Goal: Task Accomplishment & Management: Manage account settings

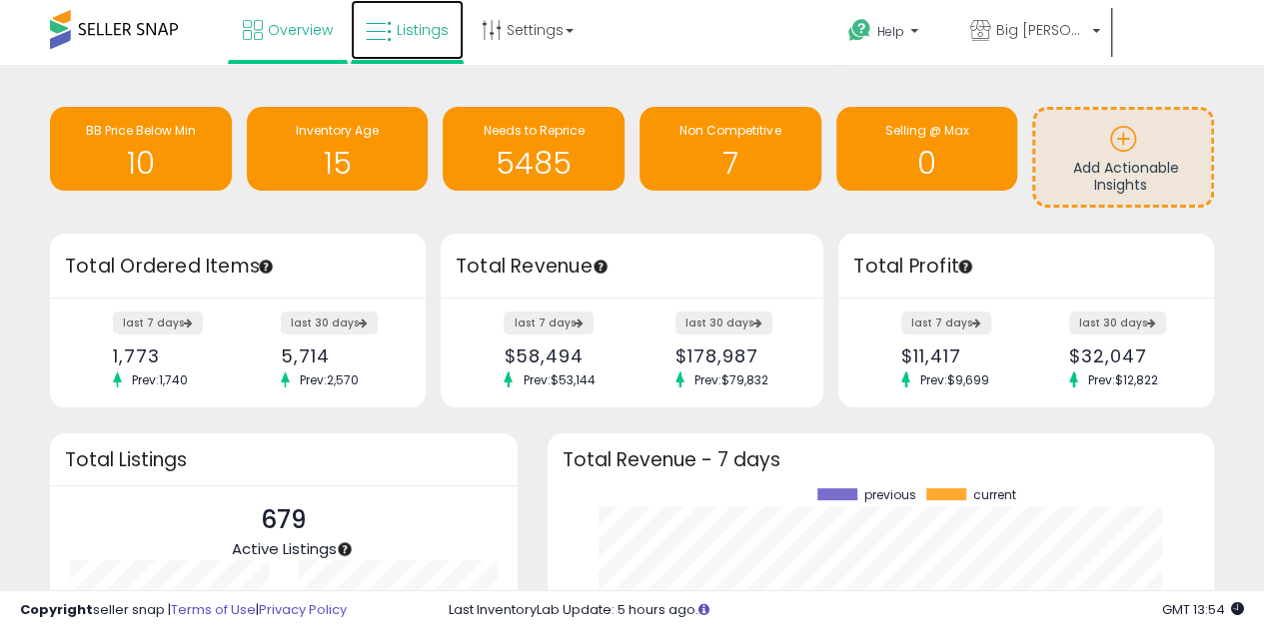
click at [394, 19] on link "Listings" at bounding box center [407, 30] width 113 height 60
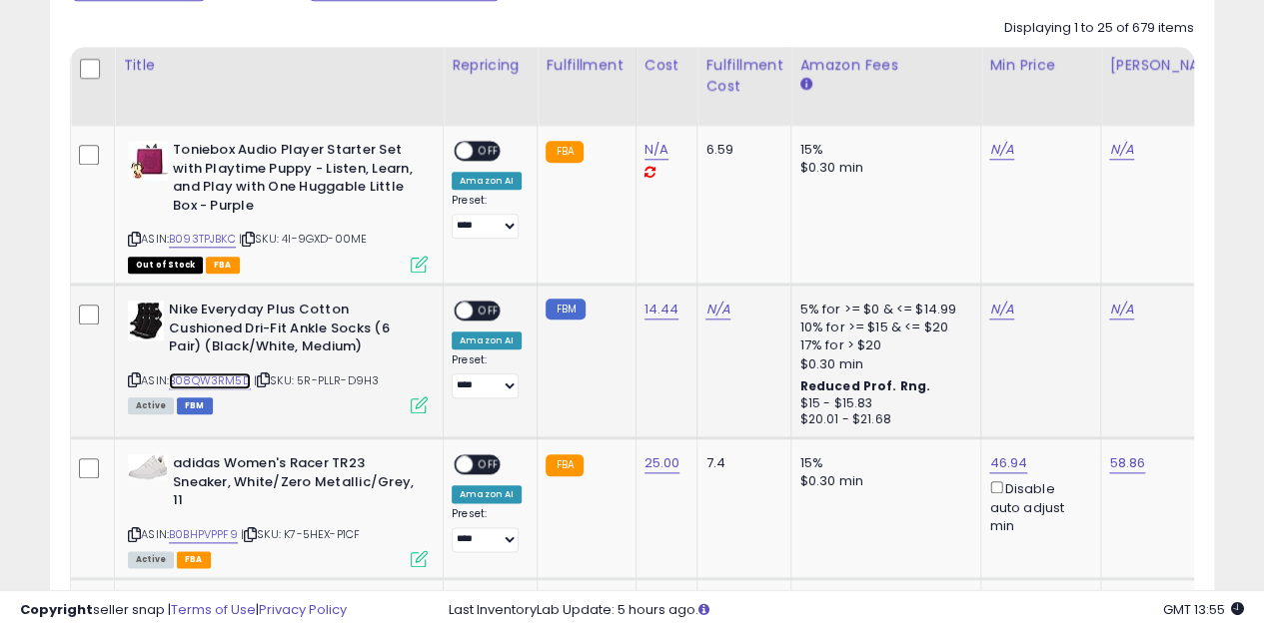
click at [214, 382] on link "B08QW3RM5D" at bounding box center [210, 381] width 82 height 17
drag, startPoint x: 386, startPoint y: 376, endPoint x: 299, endPoint y: 380, distance: 87.0
click at [299, 380] on div "ASIN: B08QW3RM5D | SKU: 5R-PLLR-D9H3 Active FBM" at bounding box center [278, 356] width 300 height 111
click at [264, 378] on icon at bounding box center [263, 380] width 13 height 11
click at [457, 309] on span at bounding box center [464, 311] width 17 height 17
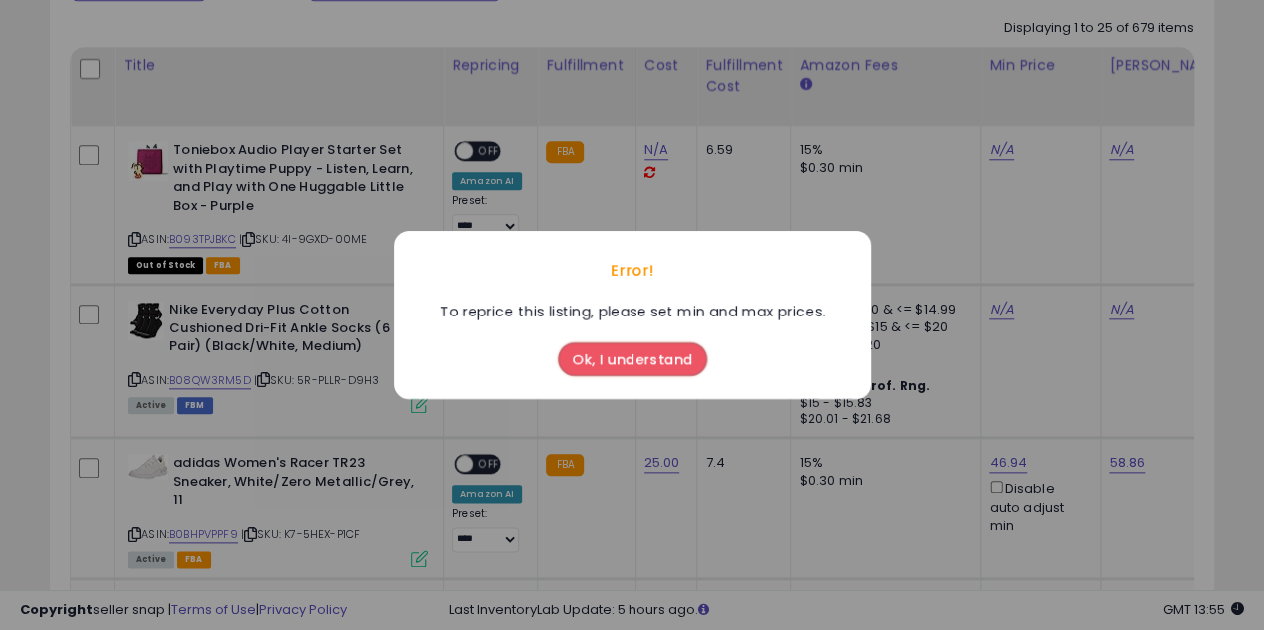
click at [657, 365] on button "Ok, I understand" at bounding box center [633, 360] width 150 height 34
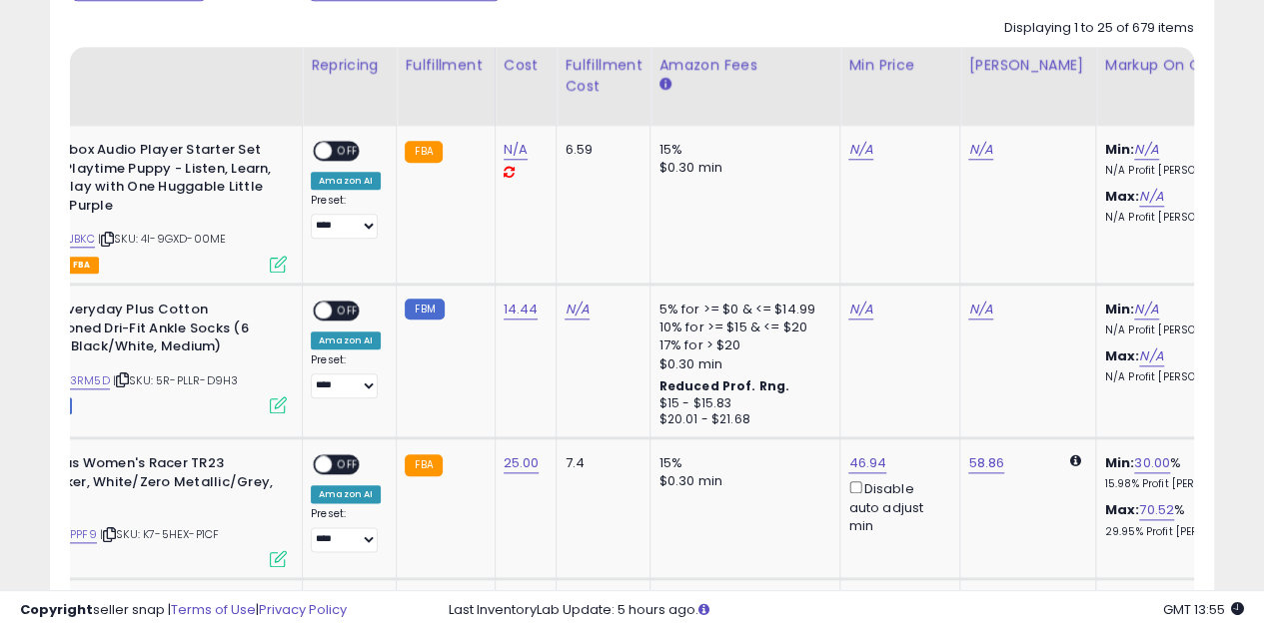
scroll to position [0, 143]
click at [846, 160] on link "N/A" at bounding box center [858, 150] width 24 height 20
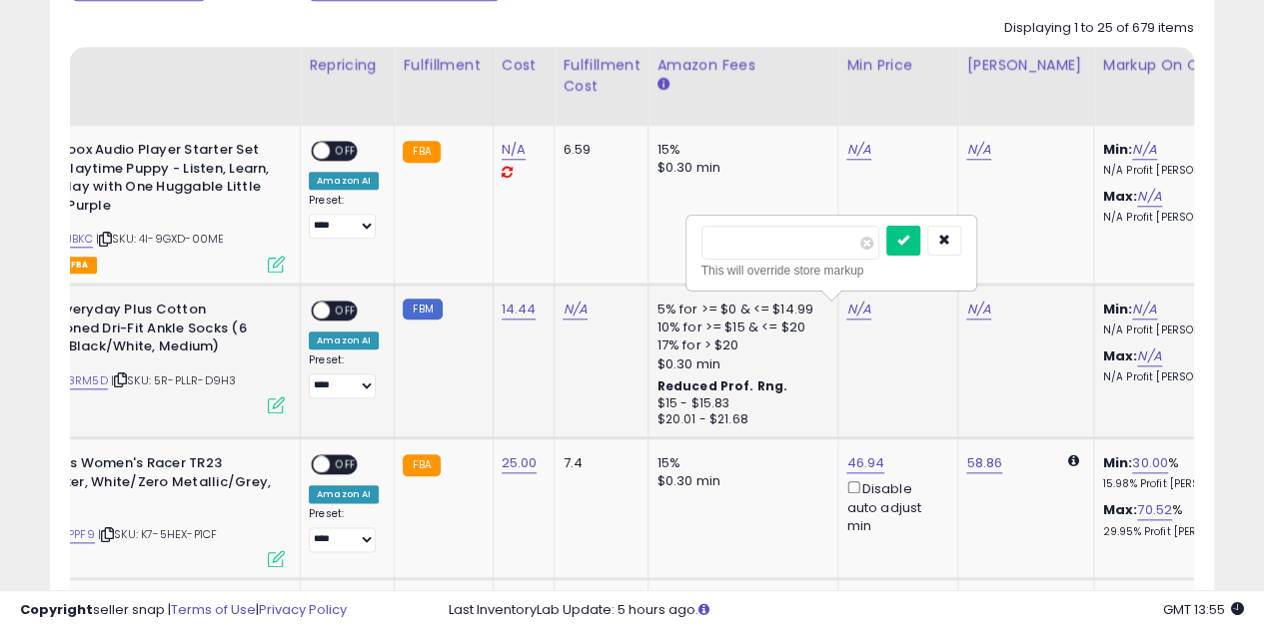
type input "*"
type input "**"
click at [505, 160] on link "14.44" at bounding box center [514, 150] width 24 height 20
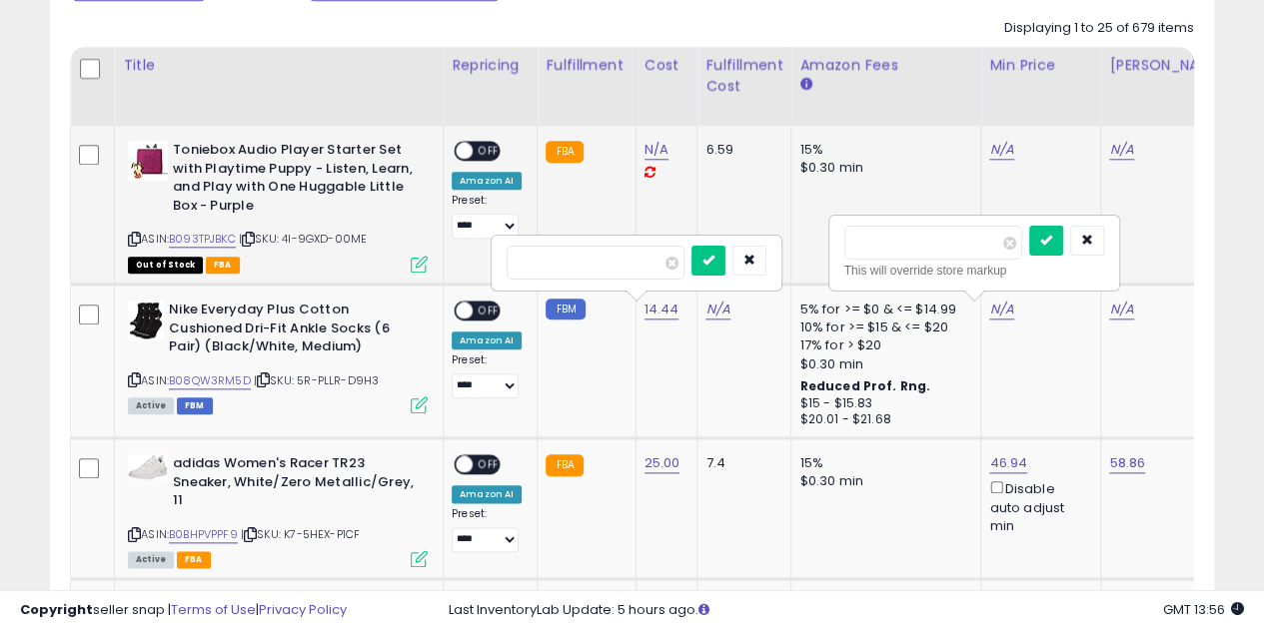
drag, startPoint x: 576, startPoint y: 272, endPoint x: 397, endPoint y: 272, distance: 178.9
type input "*****"
click at [725, 255] on button "submit" at bounding box center [708, 261] width 34 height 30
click at [993, 160] on link "N/A" at bounding box center [1001, 150] width 24 height 20
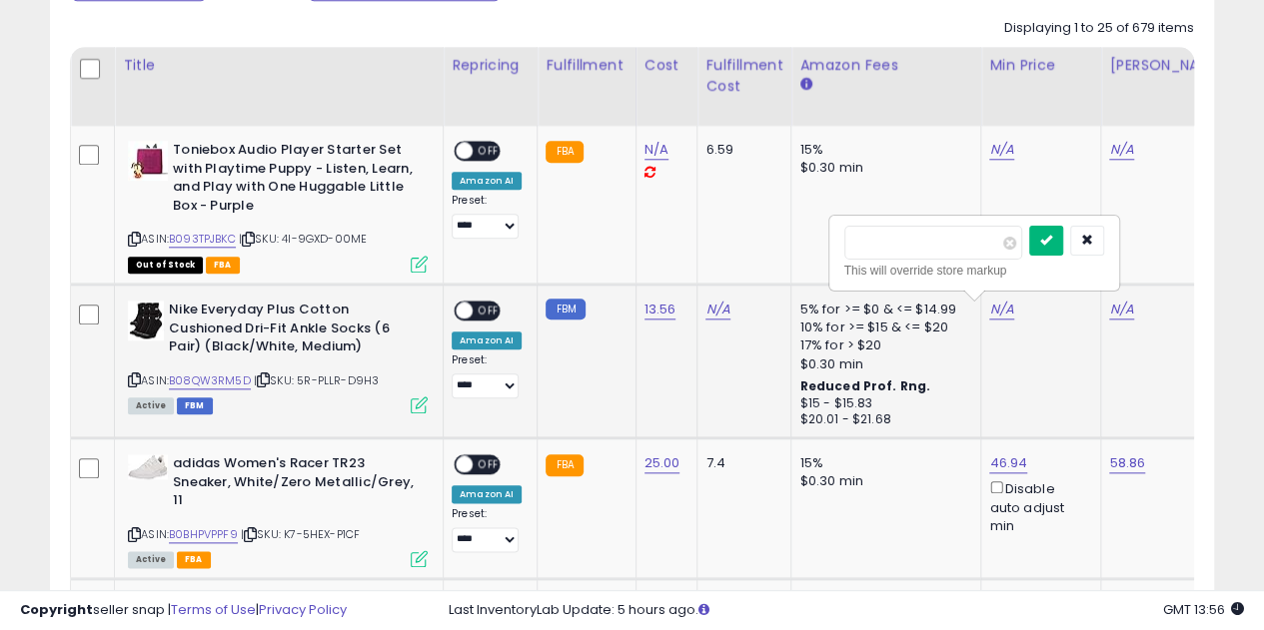
type input "****"
click at [1063, 245] on button "submit" at bounding box center [1046, 241] width 34 height 30
click at [1109, 160] on link "N/A" at bounding box center [1121, 150] width 24 height 20
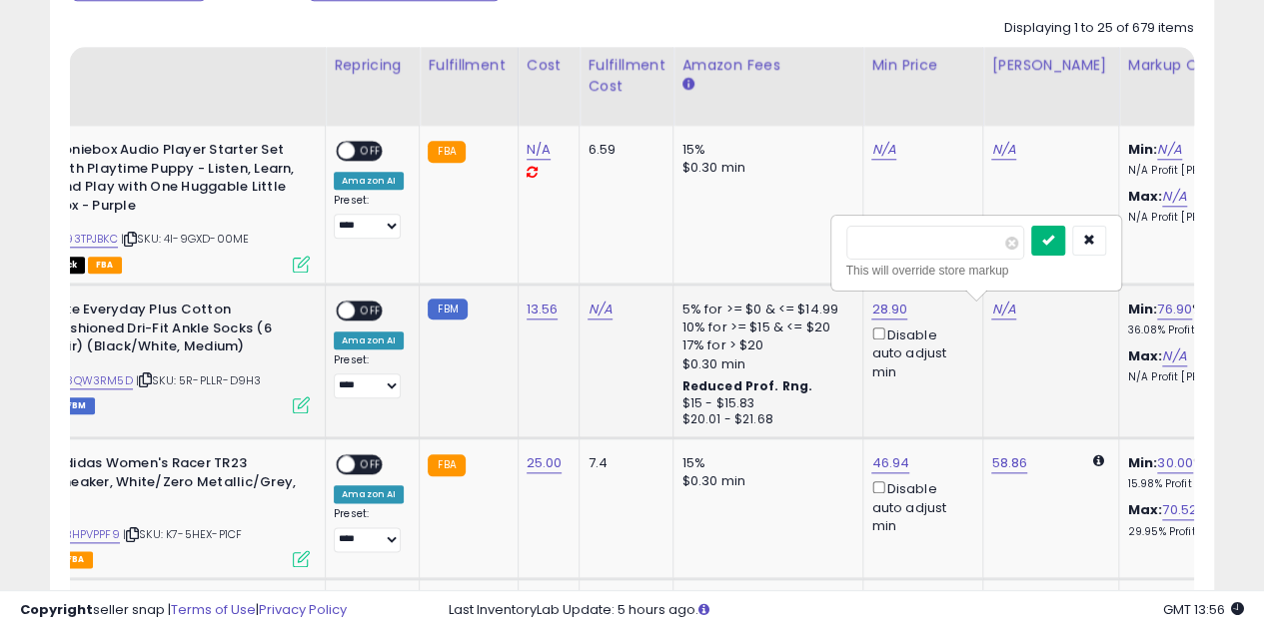
type input "**"
click at [1065, 235] on button "submit" at bounding box center [1048, 241] width 34 height 30
click at [360, 306] on span "OFF" at bounding box center [371, 311] width 32 height 17
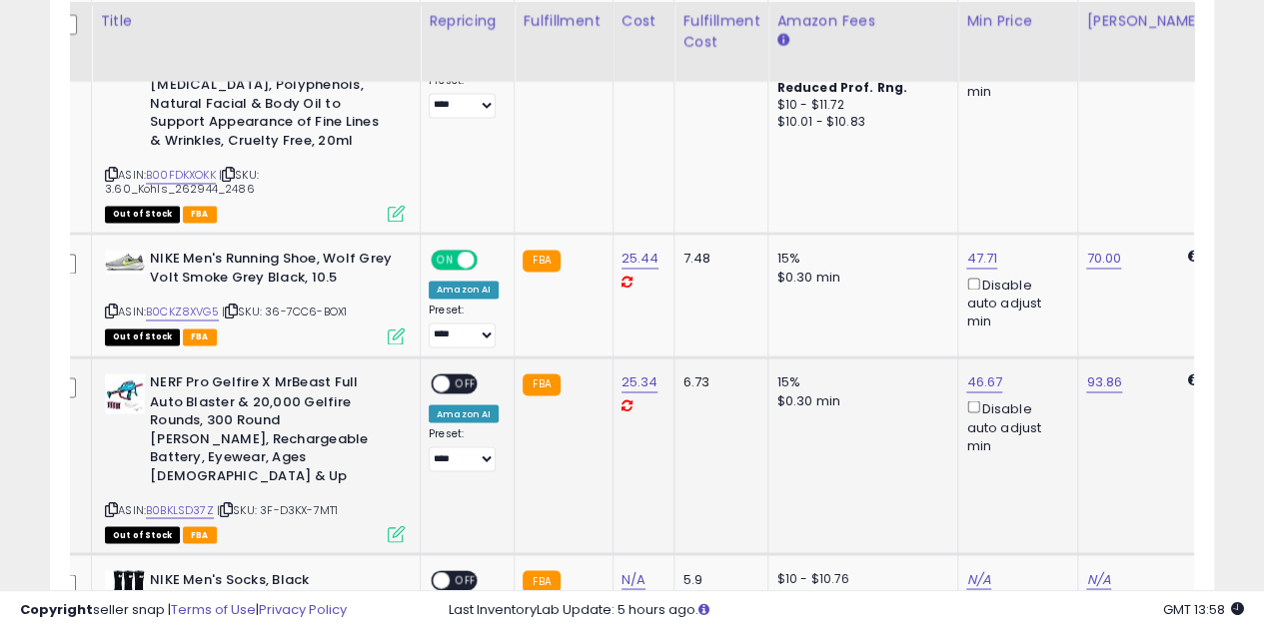
scroll to position [1500, 0]
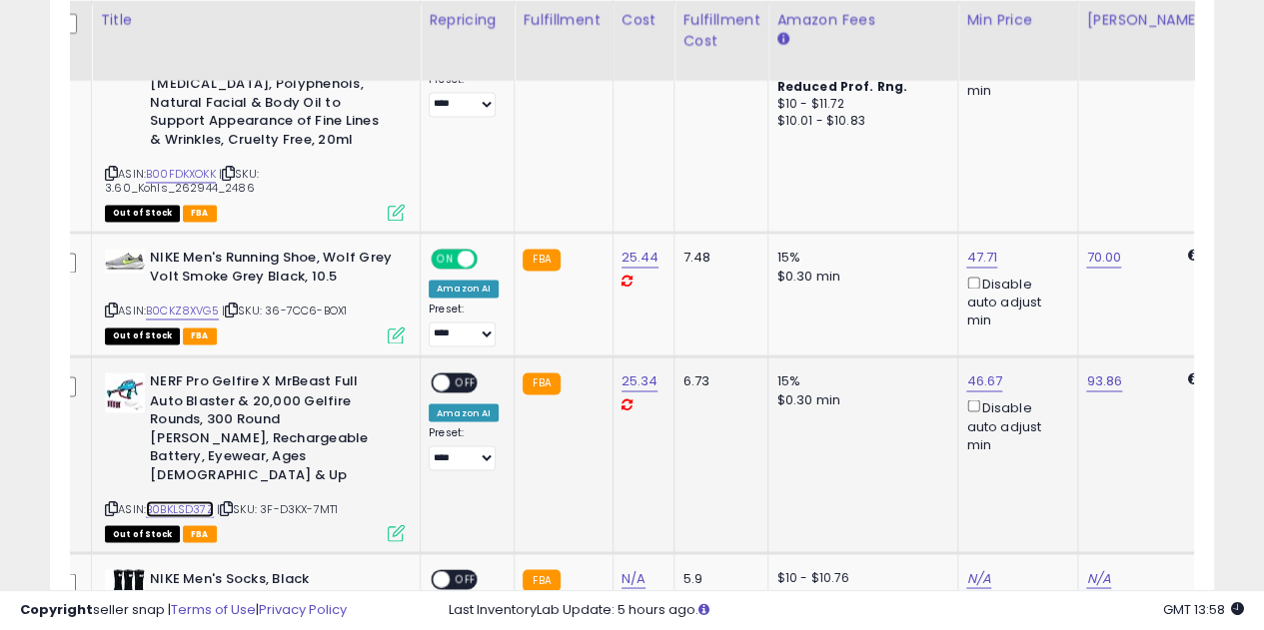
click at [198, 501] on link "B0BKLSD37Z" at bounding box center [180, 509] width 68 height 17
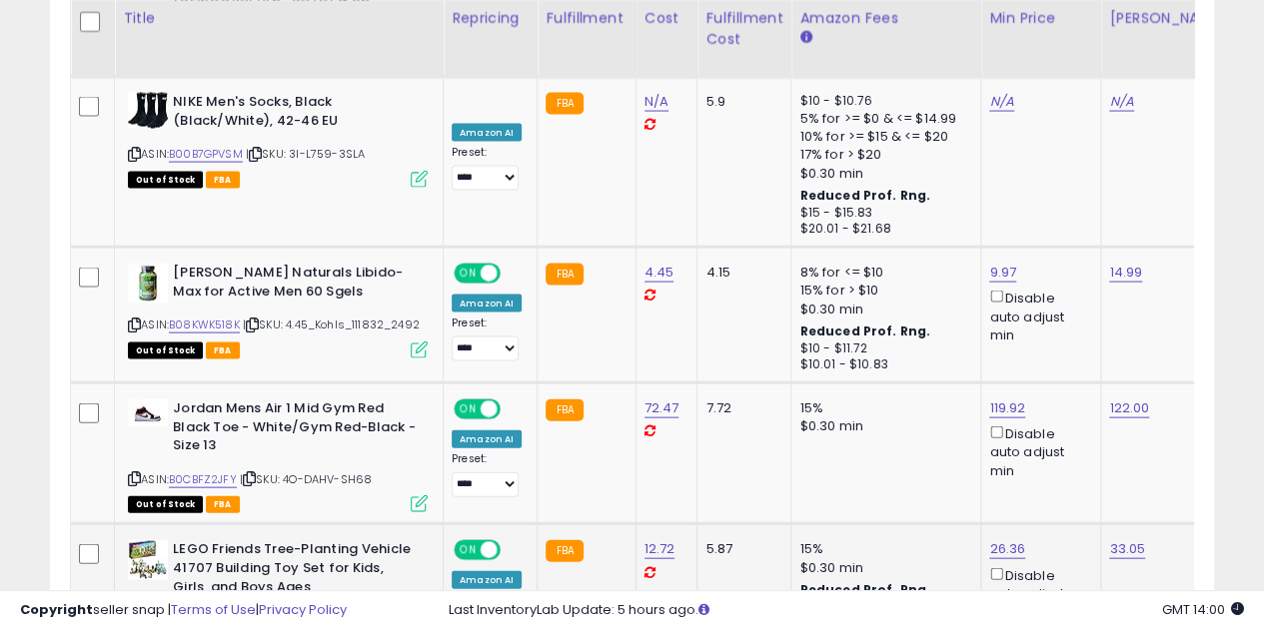
scroll to position [1974, 0]
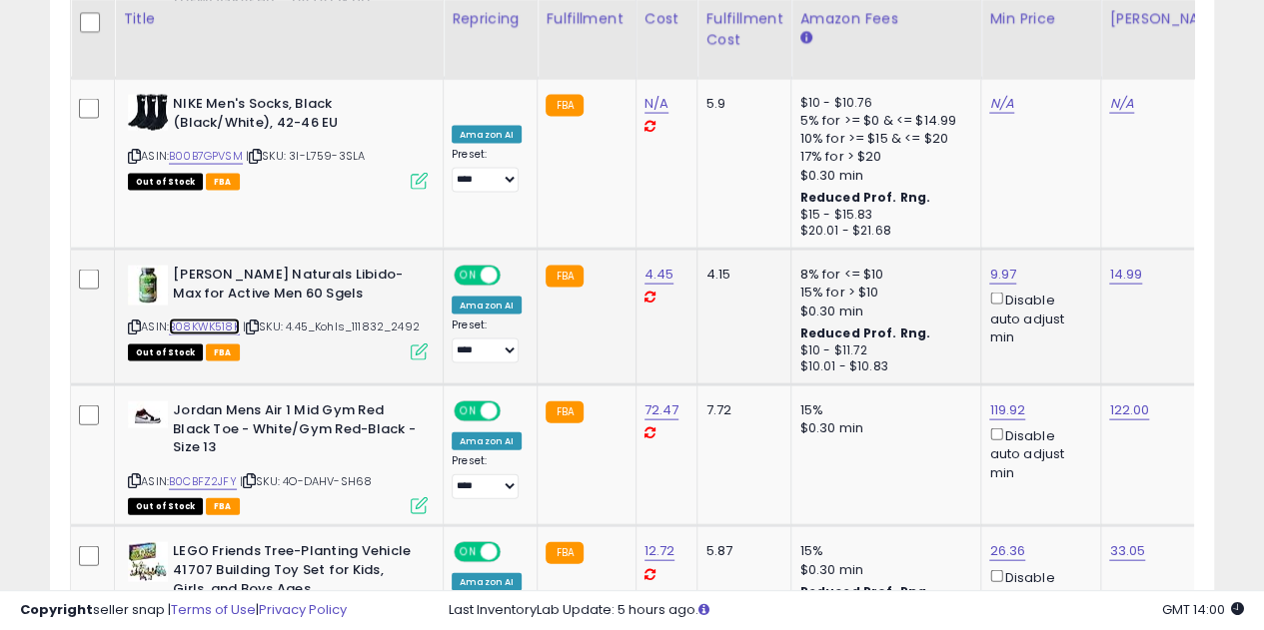
click at [211, 319] on link "B08KWK518K" at bounding box center [204, 327] width 71 height 17
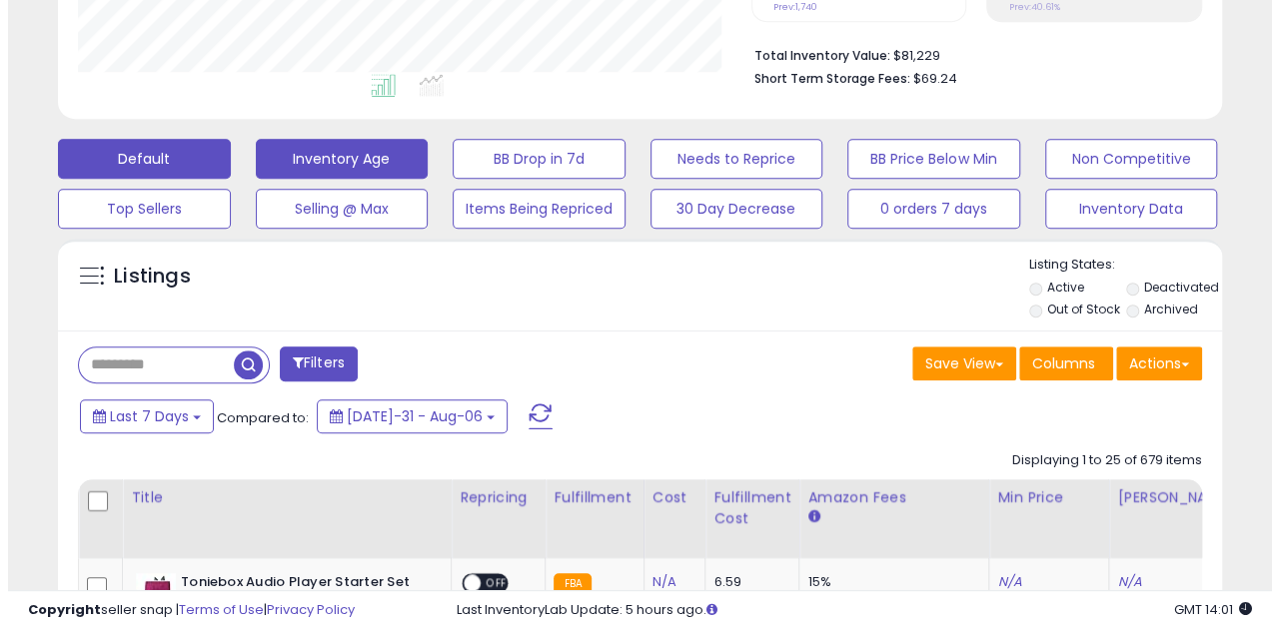
scroll to position [488, 0]
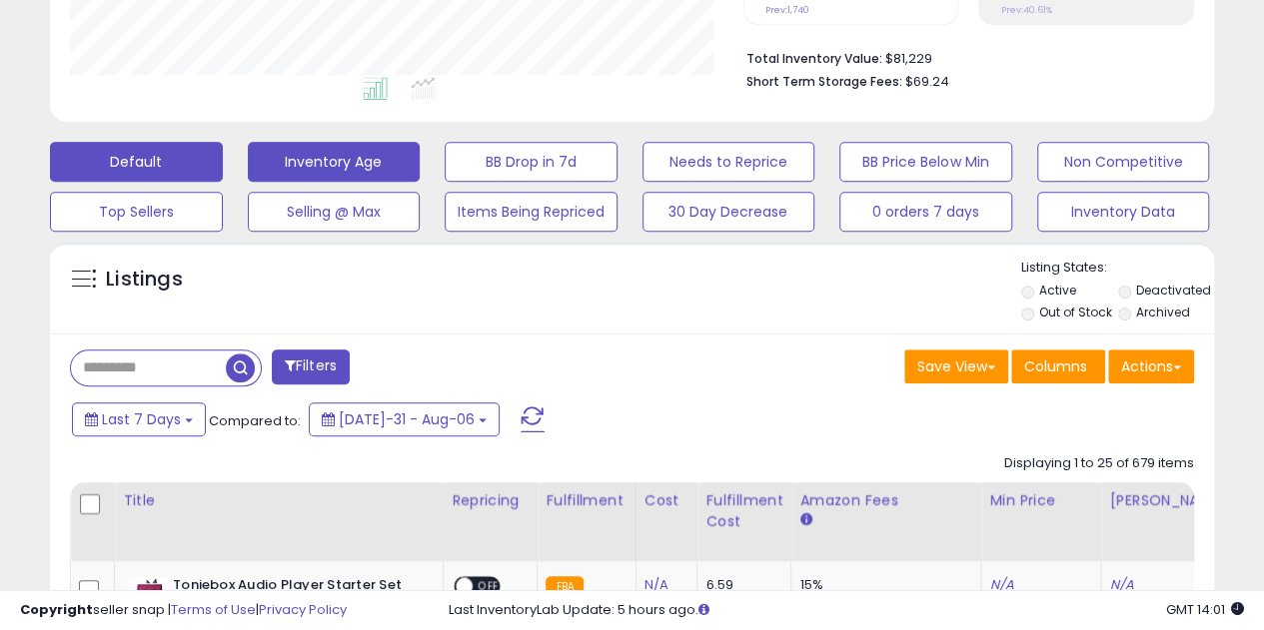
click at [372, 145] on button "Inventory Age" at bounding box center [334, 162] width 173 height 40
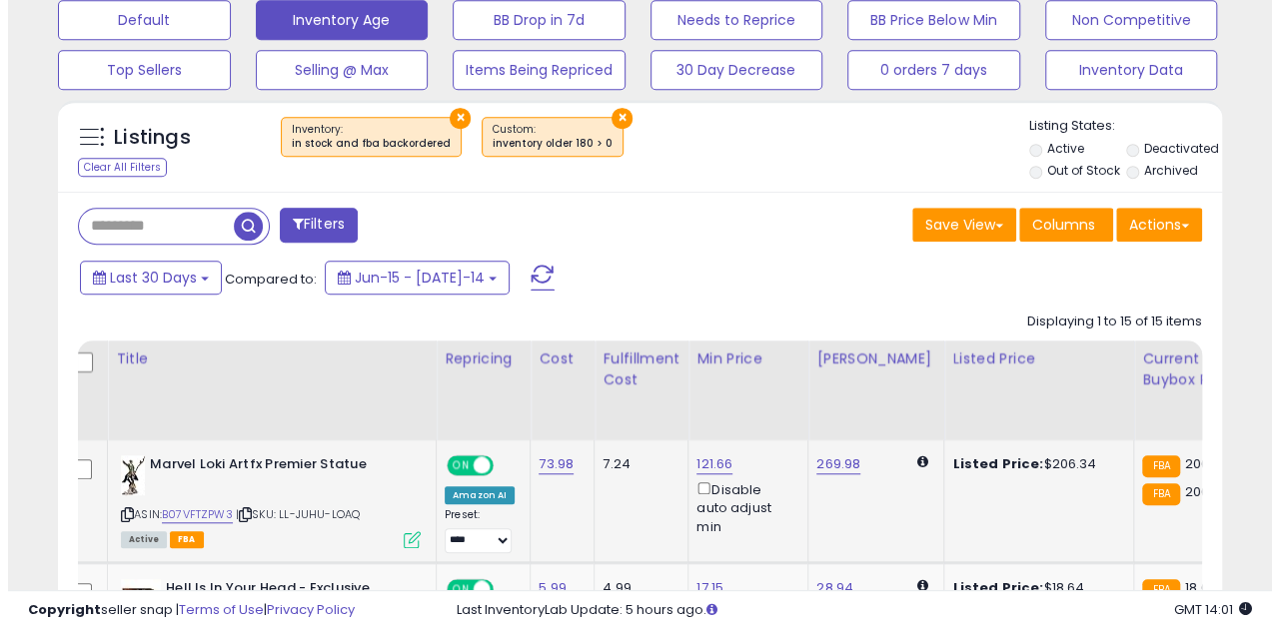
scroll to position [0, 0]
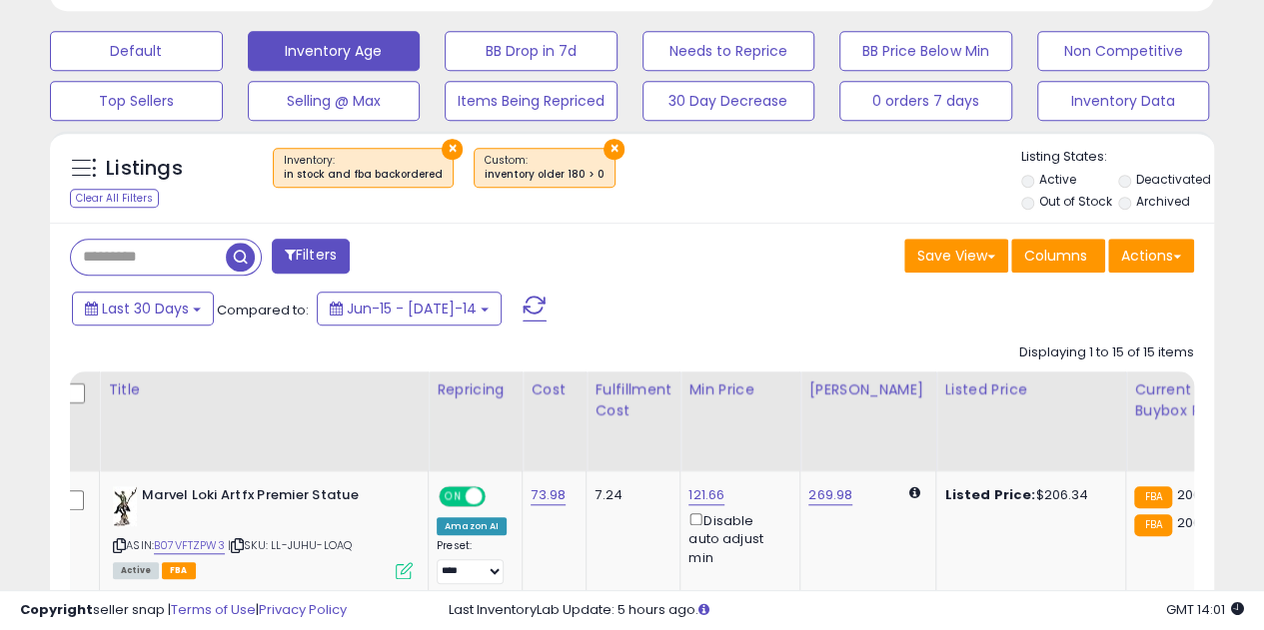
click at [442, 147] on button "×" at bounding box center [452, 149] width 21 height 21
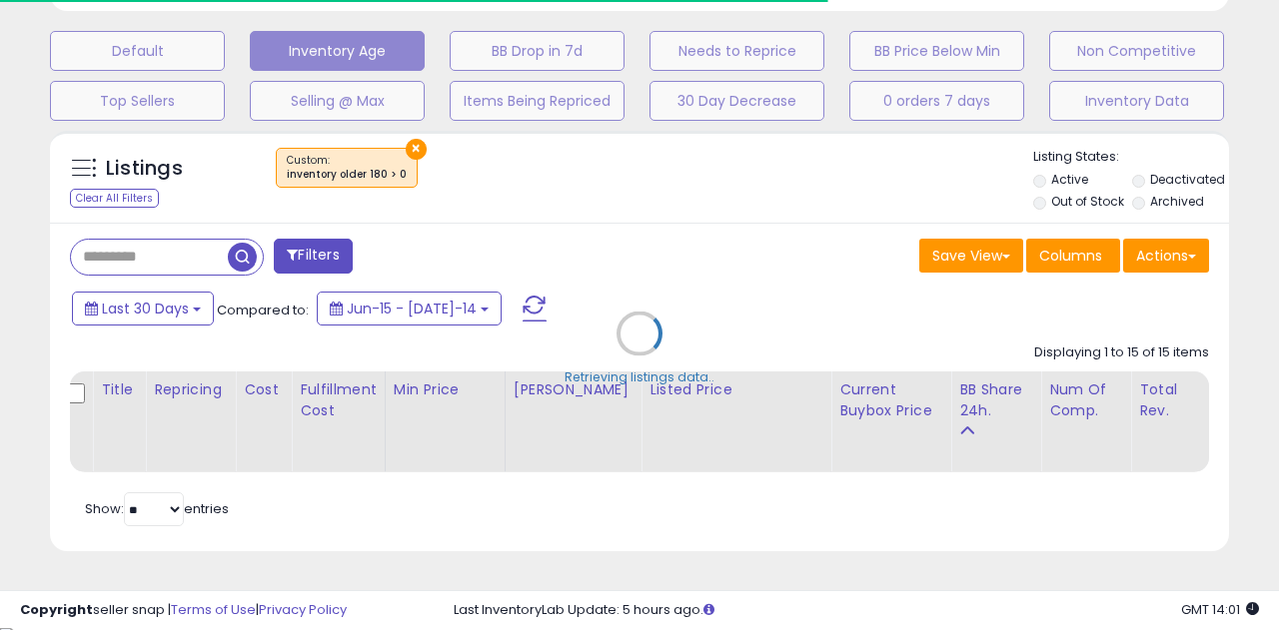
click at [403, 145] on div "Retrieving listings data.." at bounding box center [639, 349] width 1209 height 456
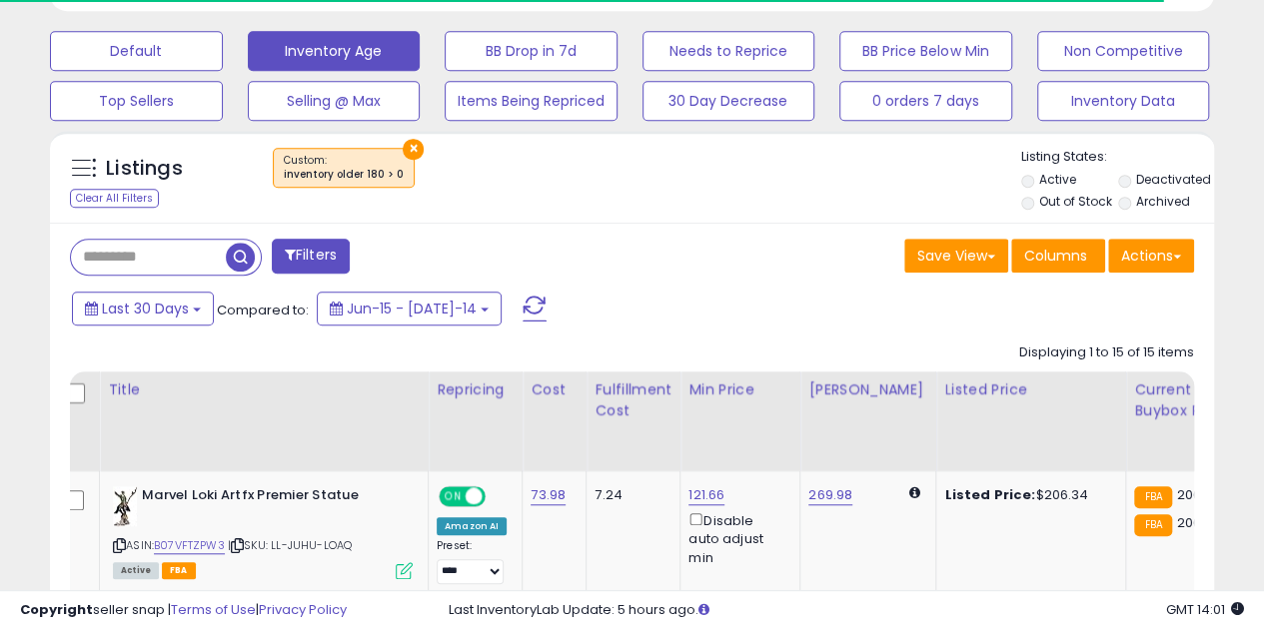
click at [405, 147] on button "×" at bounding box center [413, 149] width 21 height 21
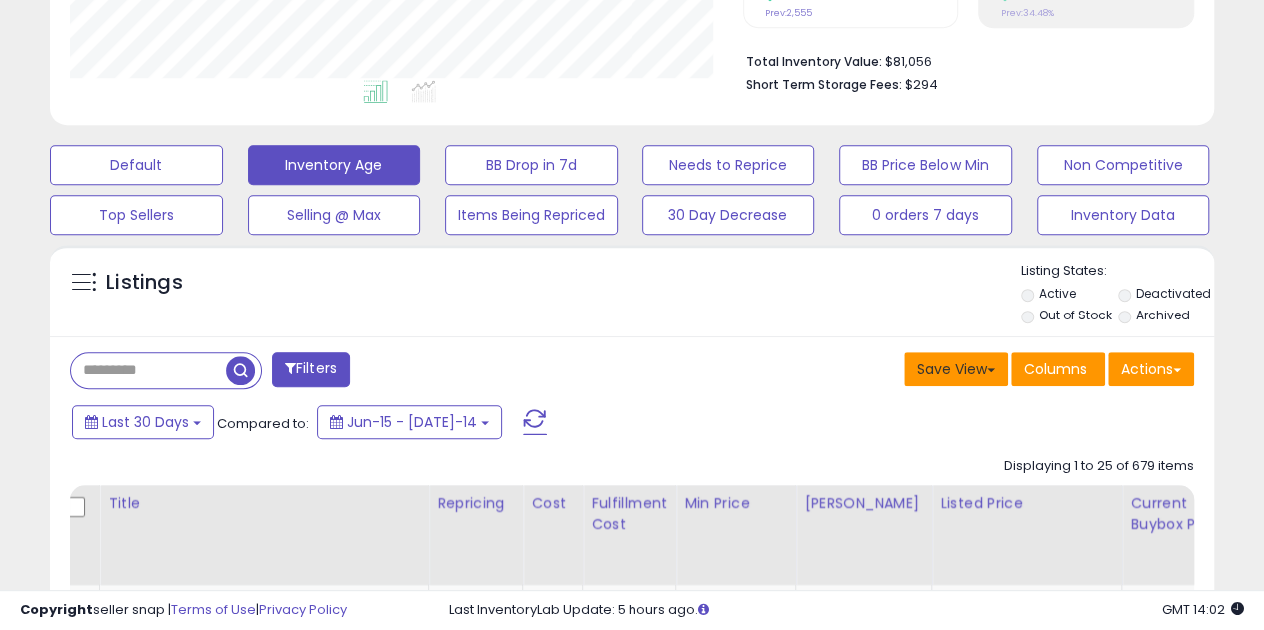
click at [981, 377] on button "Save View" at bounding box center [956, 370] width 104 height 34
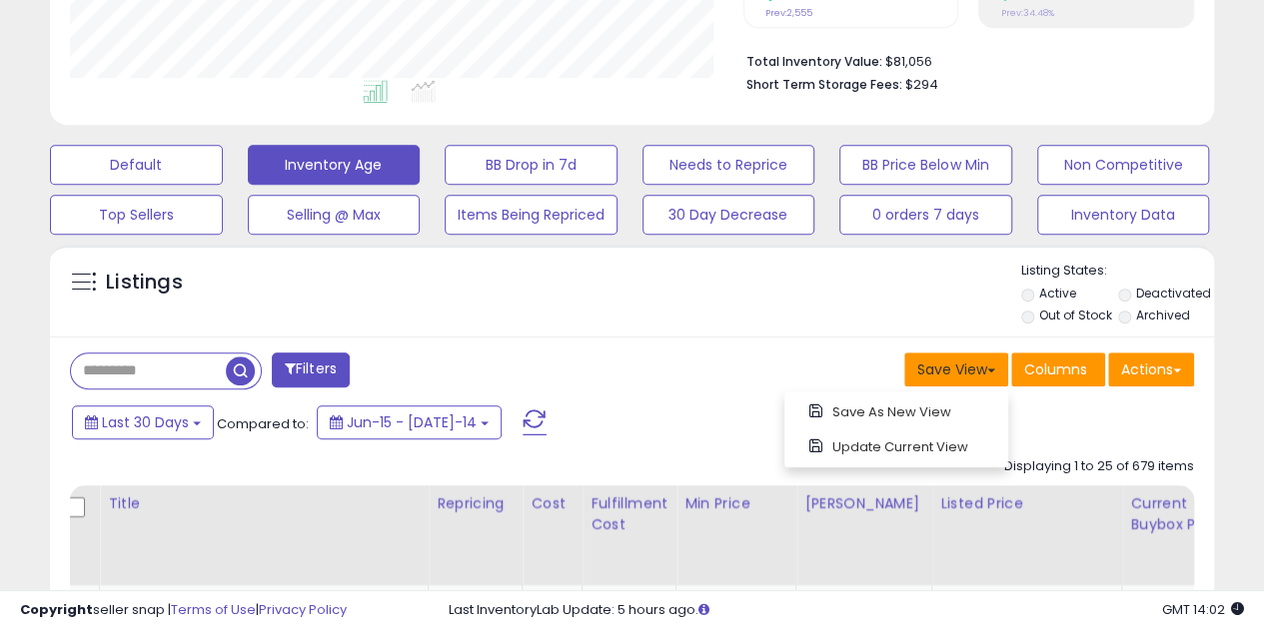
click at [954, 379] on button "Save View" at bounding box center [956, 370] width 104 height 34
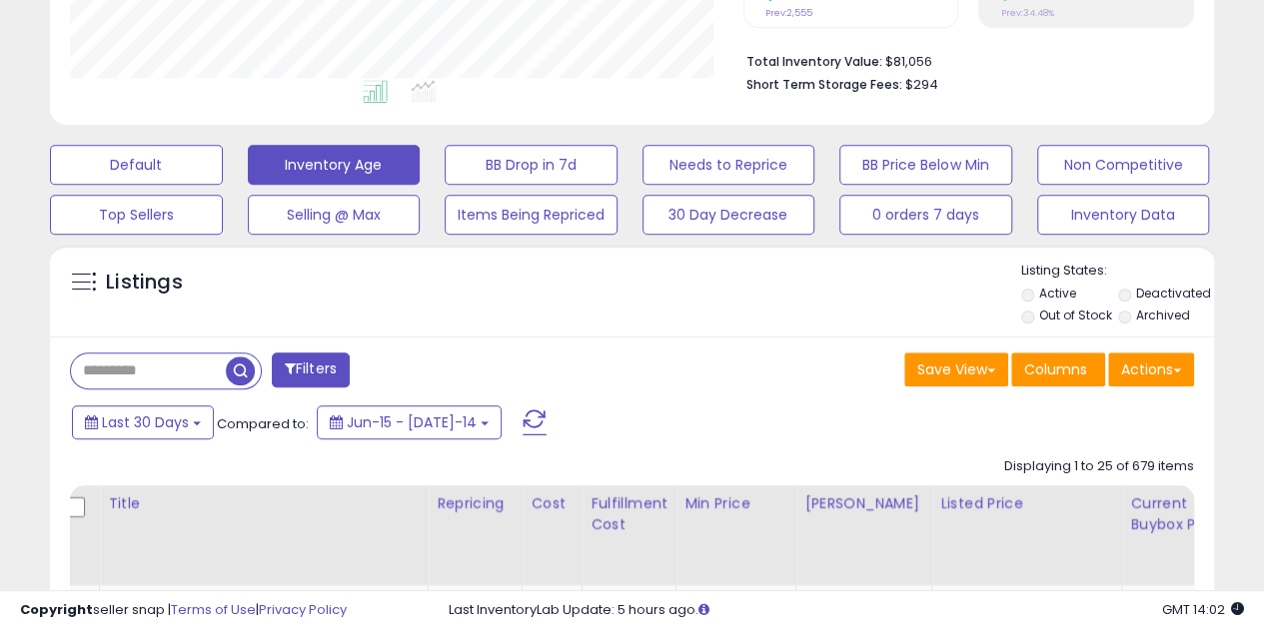
click at [308, 367] on button "Filters" at bounding box center [311, 370] width 78 height 35
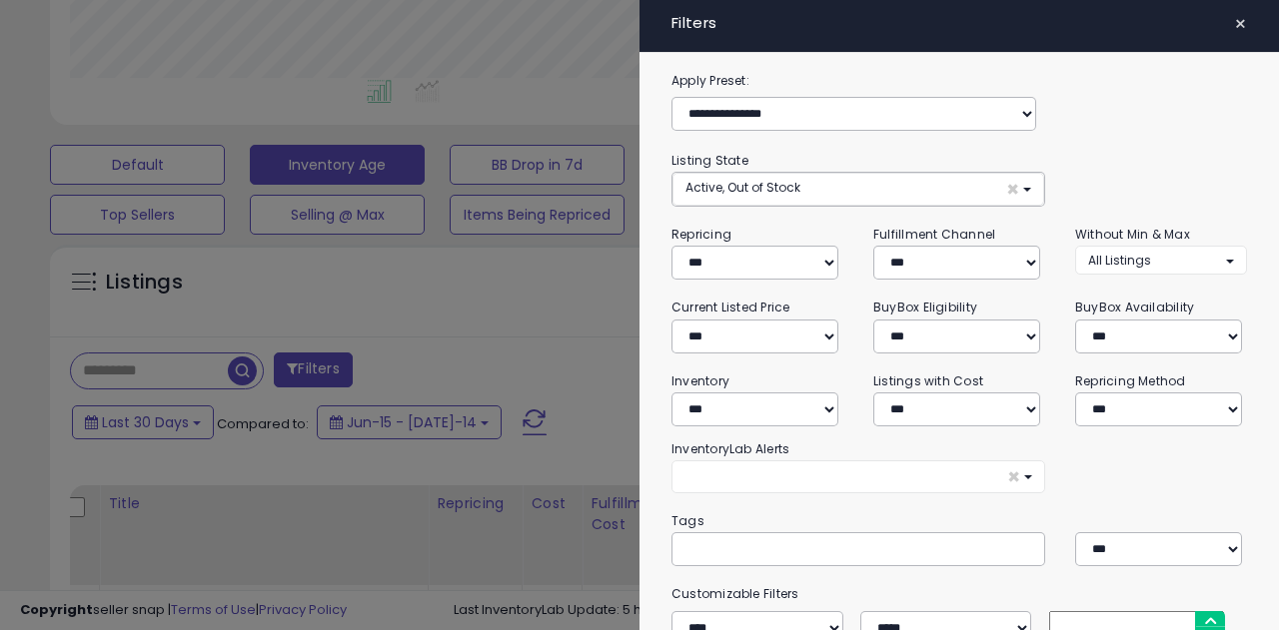
click at [781, 239] on div "**********" at bounding box center [757, 252] width 202 height 56
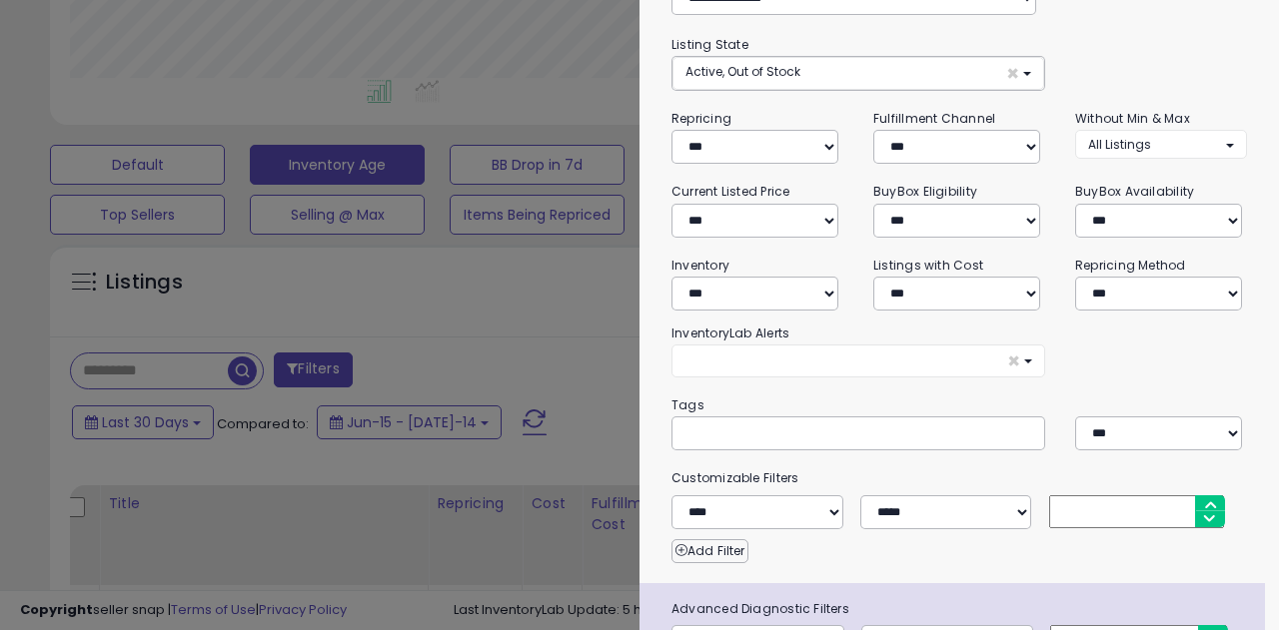
click at [510, 377] on div at bounding box center [639, 315] width 1279 height 630
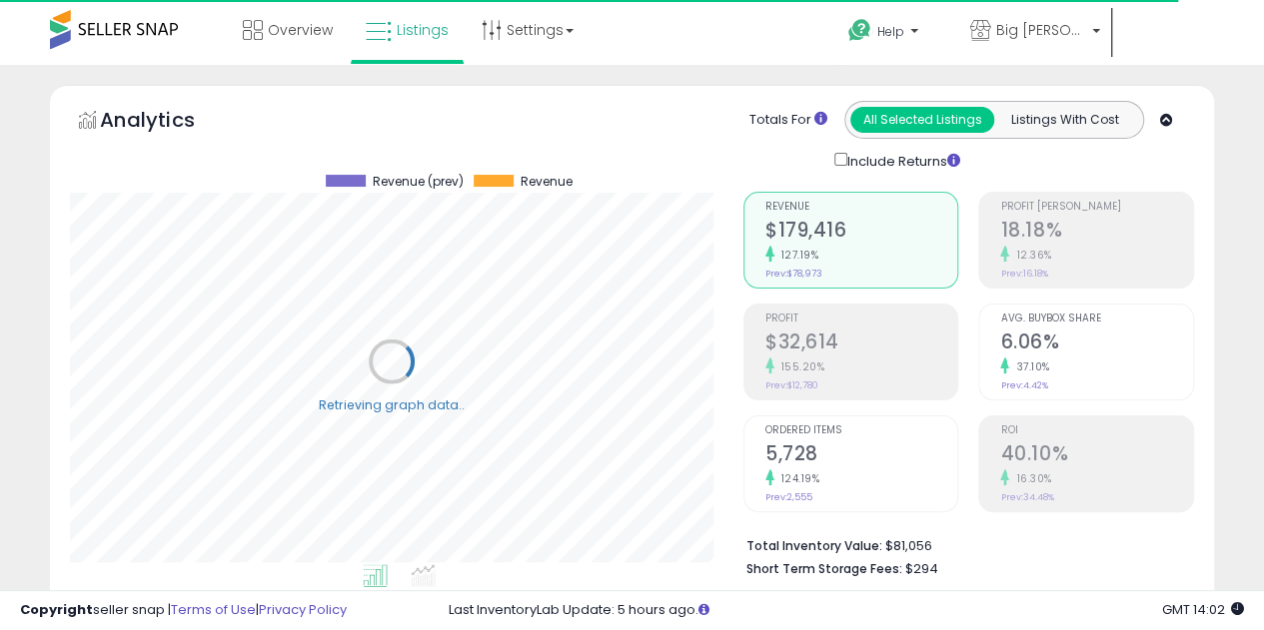
click at [116, 35] on span at bounding box center [114, 29] width 128 height 39
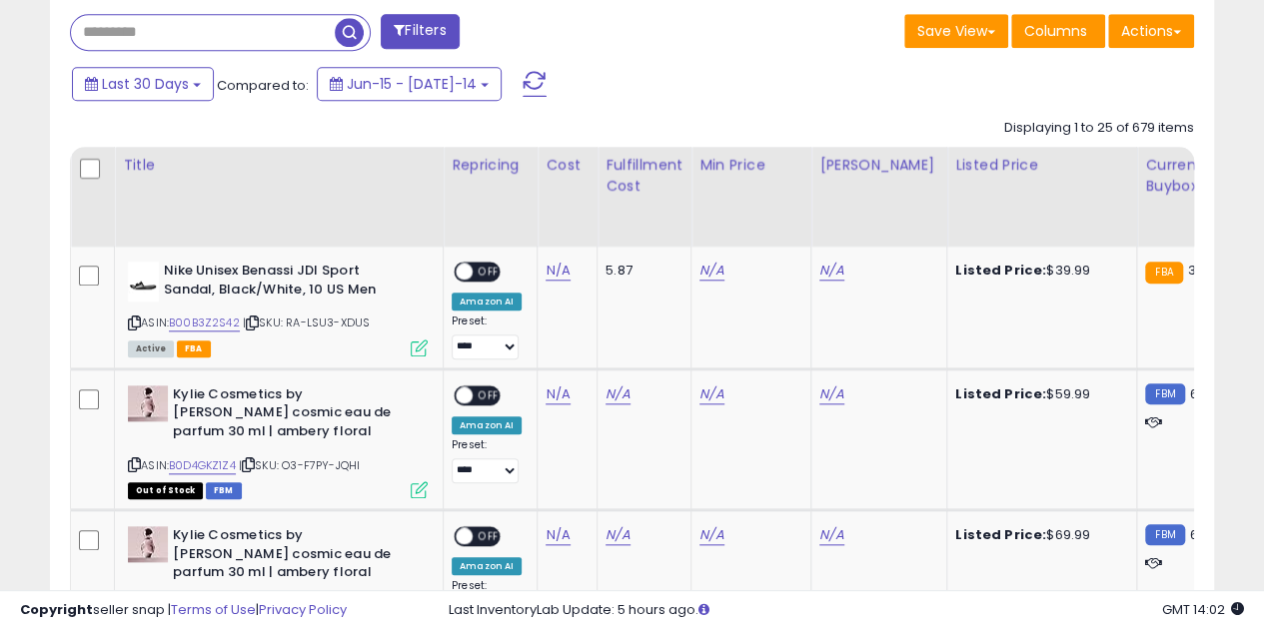
click at [157, 31] on input "text" at bounding box center [203, 32] width 264 height 35
type input "*****"
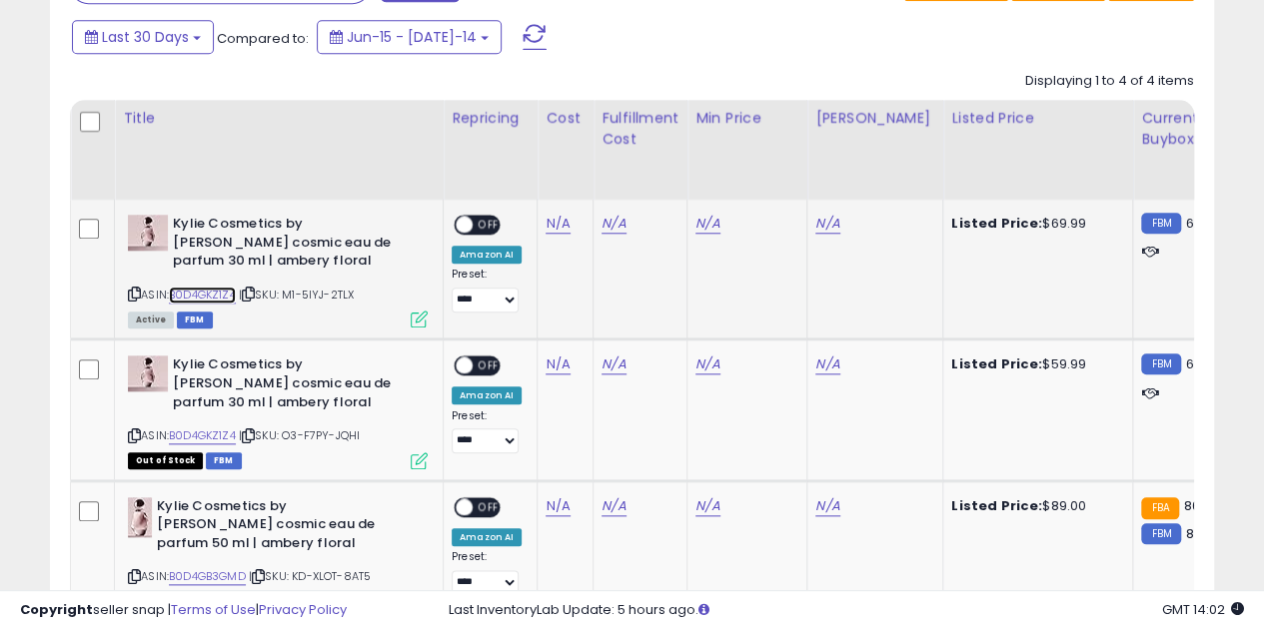
click at [205, 294] on link "B0D4GKZ1Z4" at bounding box center [202, 295] width 67 height 17
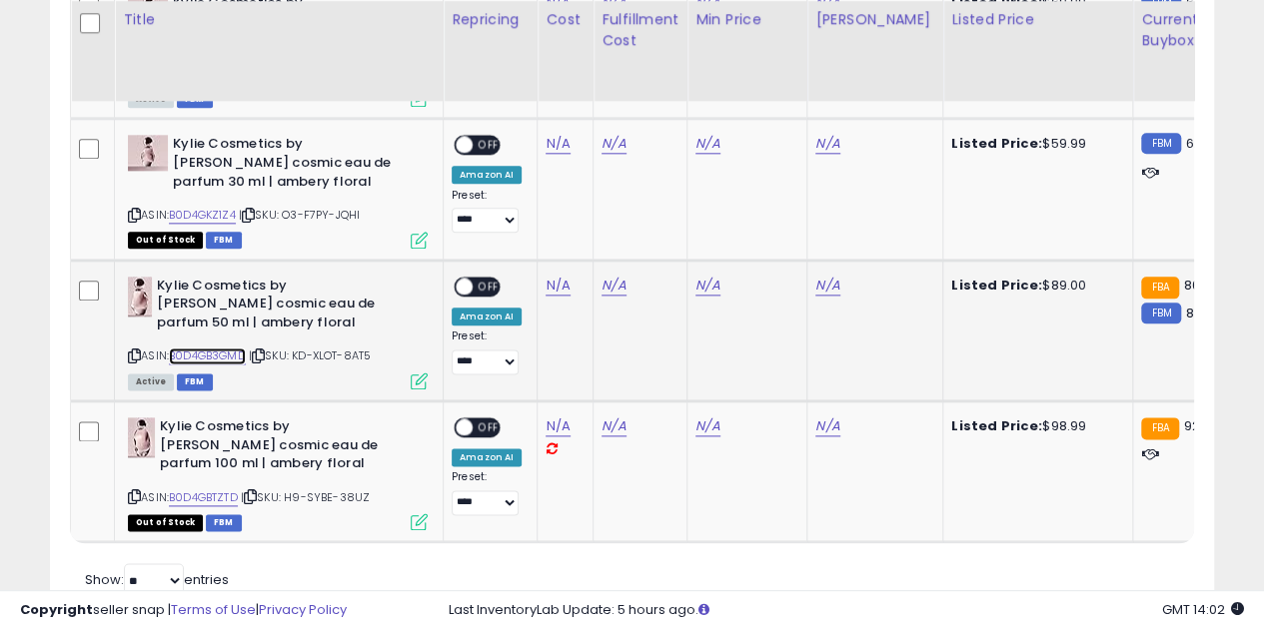
click at [220, 359] on link "B0D4GB3GMD" at bounding box center [207, 356] width 77 height 17
click at [208, 498] on link "B0D4GBTZTD" at bounding box center [203, 498] width 69 height 17
click at [478, 280] on span "OFF" at bounding box center [489, 286] width 32 height 17
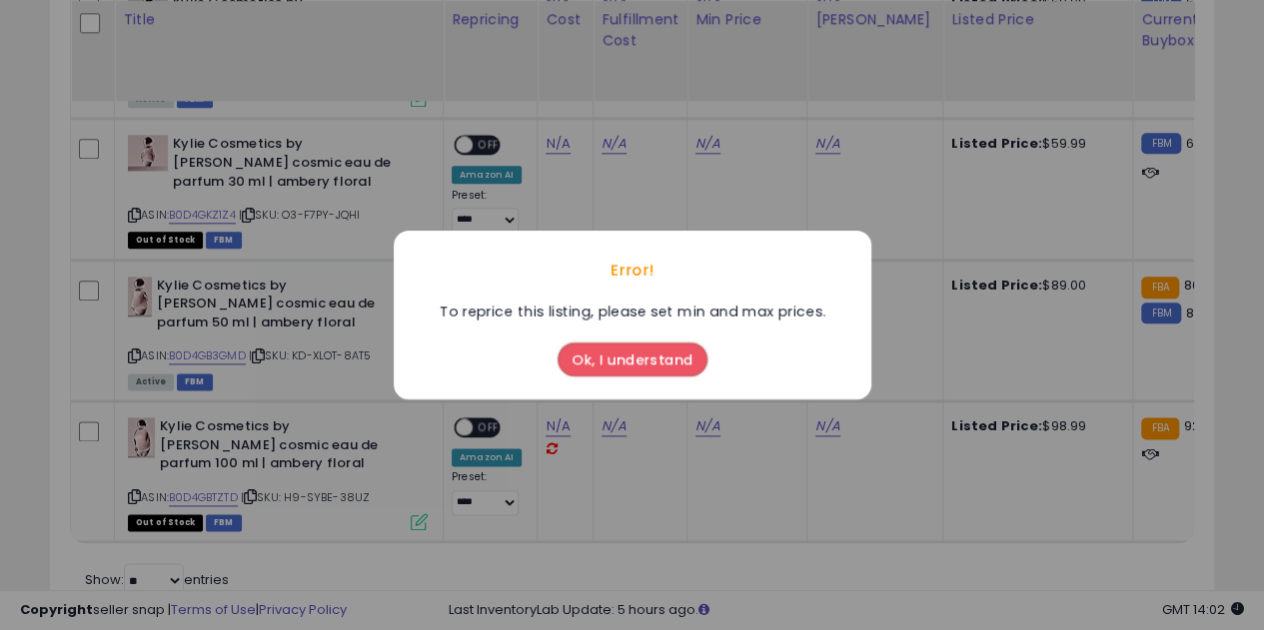
click at [659, 347] on button "Ok, I understand" at bounding box center [633, 360] width 150 height 34
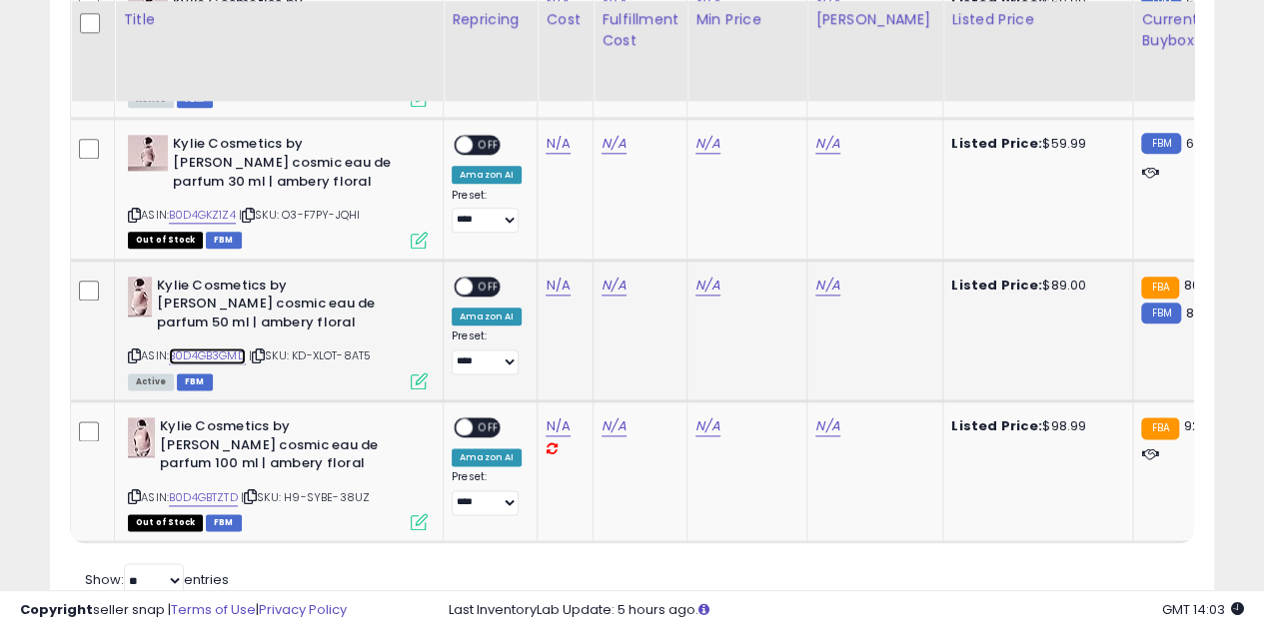
click at [222, 349] on link "B0D4GB3GMD" at bounding box center [207, 356] width 77 height 17
